Goal: Task Accomplishment & Management: Complete application form

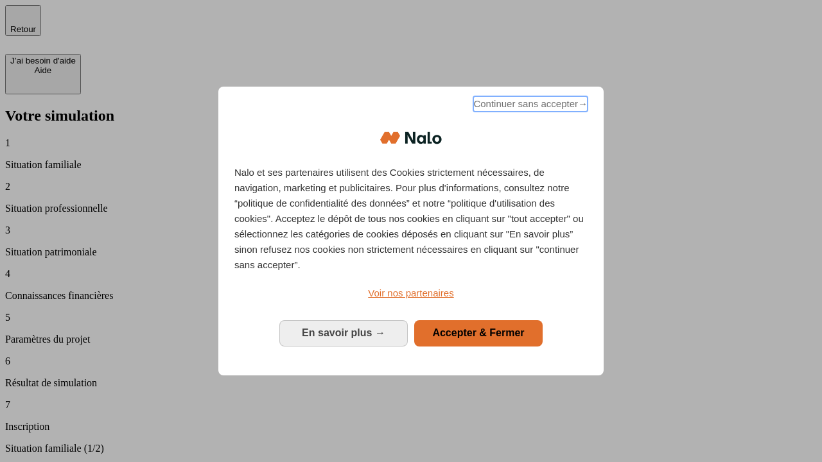
click at [529, 106] on span "Continuer sans accepter →" at bounding box center [530, 103] width 114 height 15
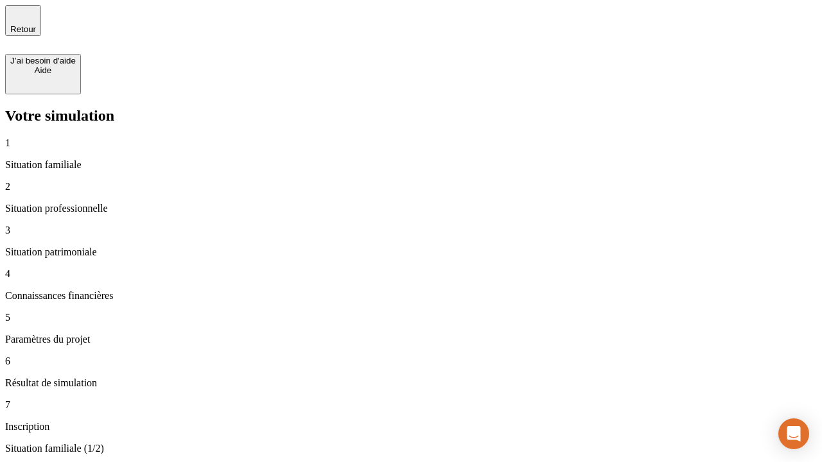
type input "30 000"
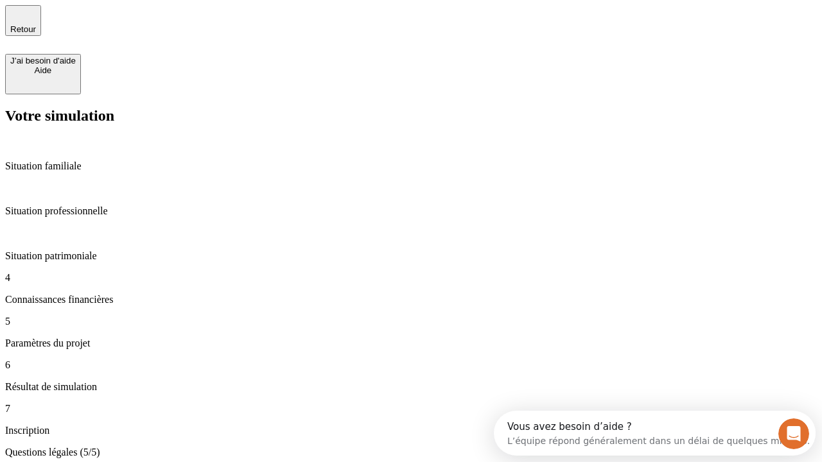
type input "25"
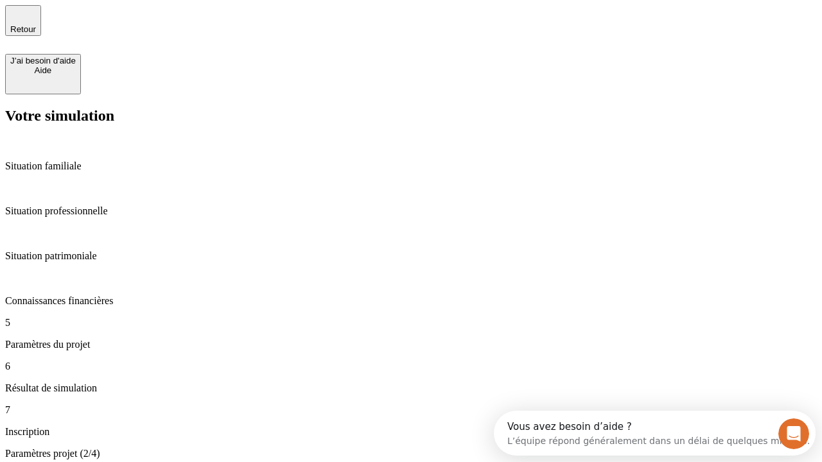
type input "5"
type input "1 000"
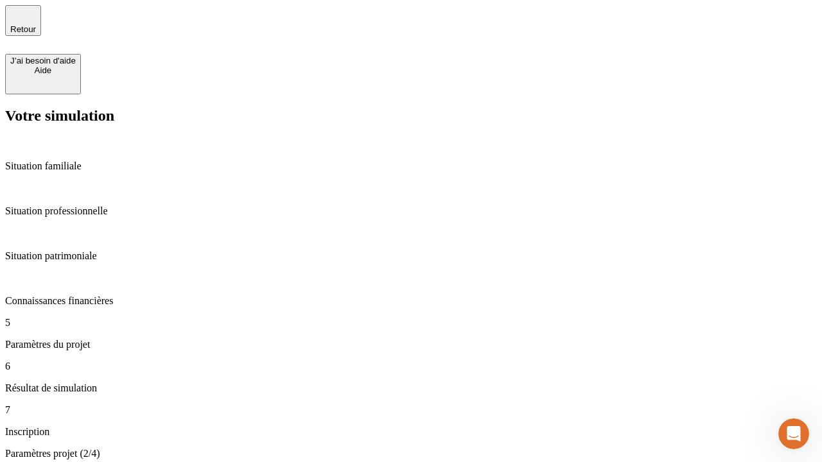
type input "640"
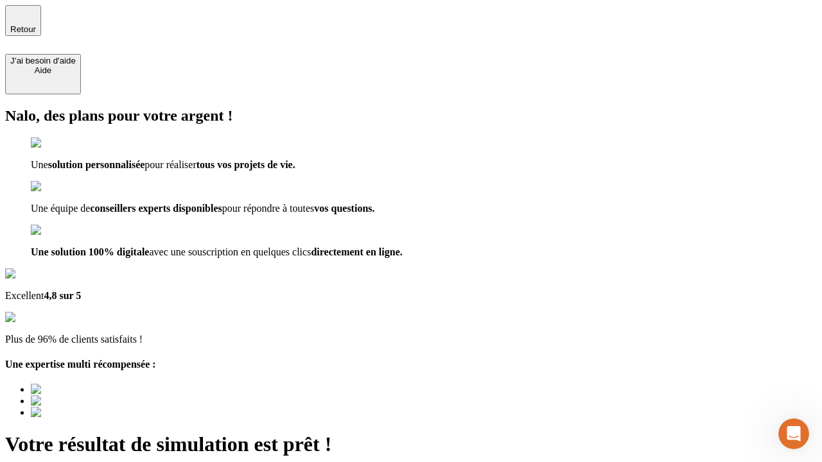
type input "[EMAIL_ADDRESS][PERSON_NAME][DOMAIN_NAME]"
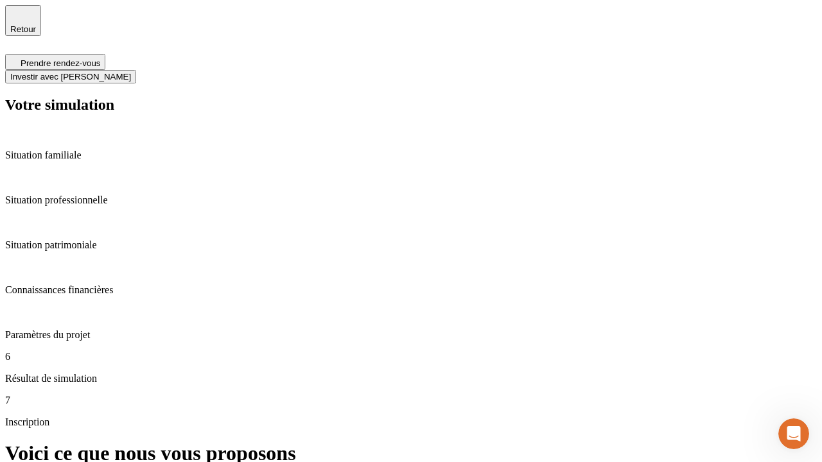
click at [131, 72] on span "Investir avec [PERSON_NAME]" at bounding box center [70, 77] width 121 height 10
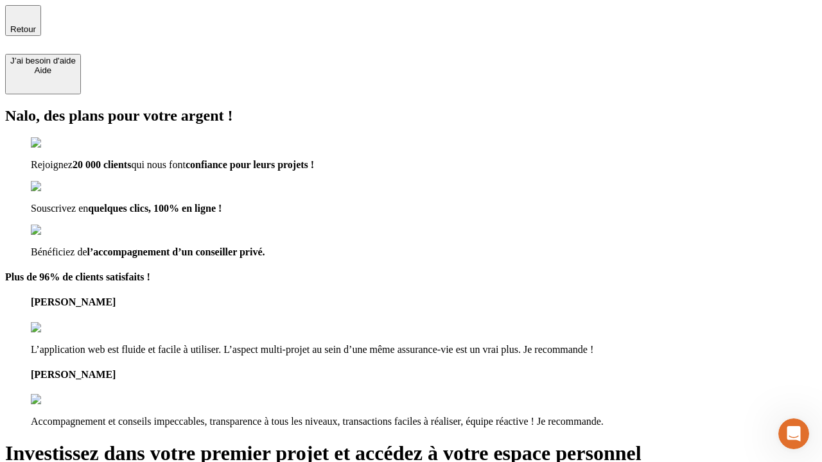
type input "[EMAIL_ADDRESS][PERSON_NAME][DOMAIN_NAME]"
